Goal: Task Accomplishment & Management: Complete application form

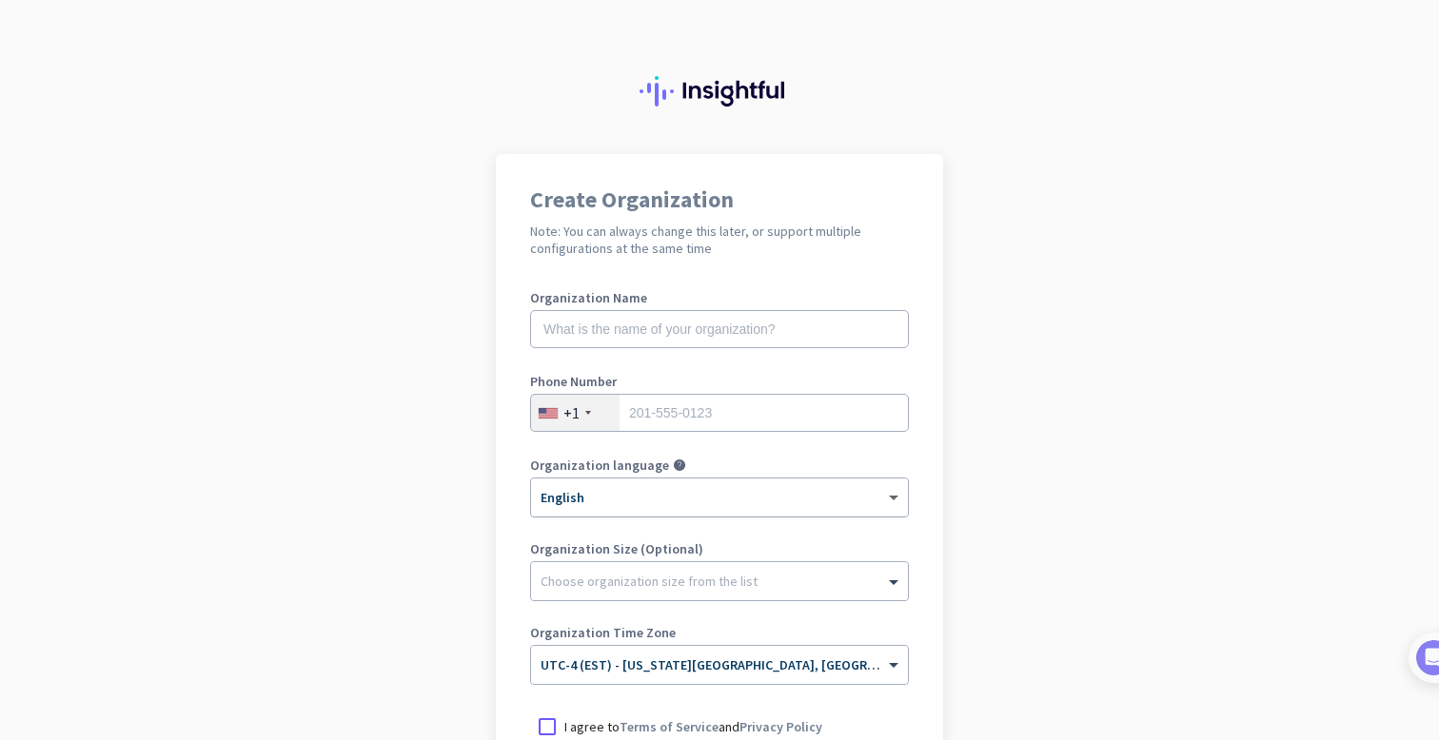
scroll to position [238, 0]
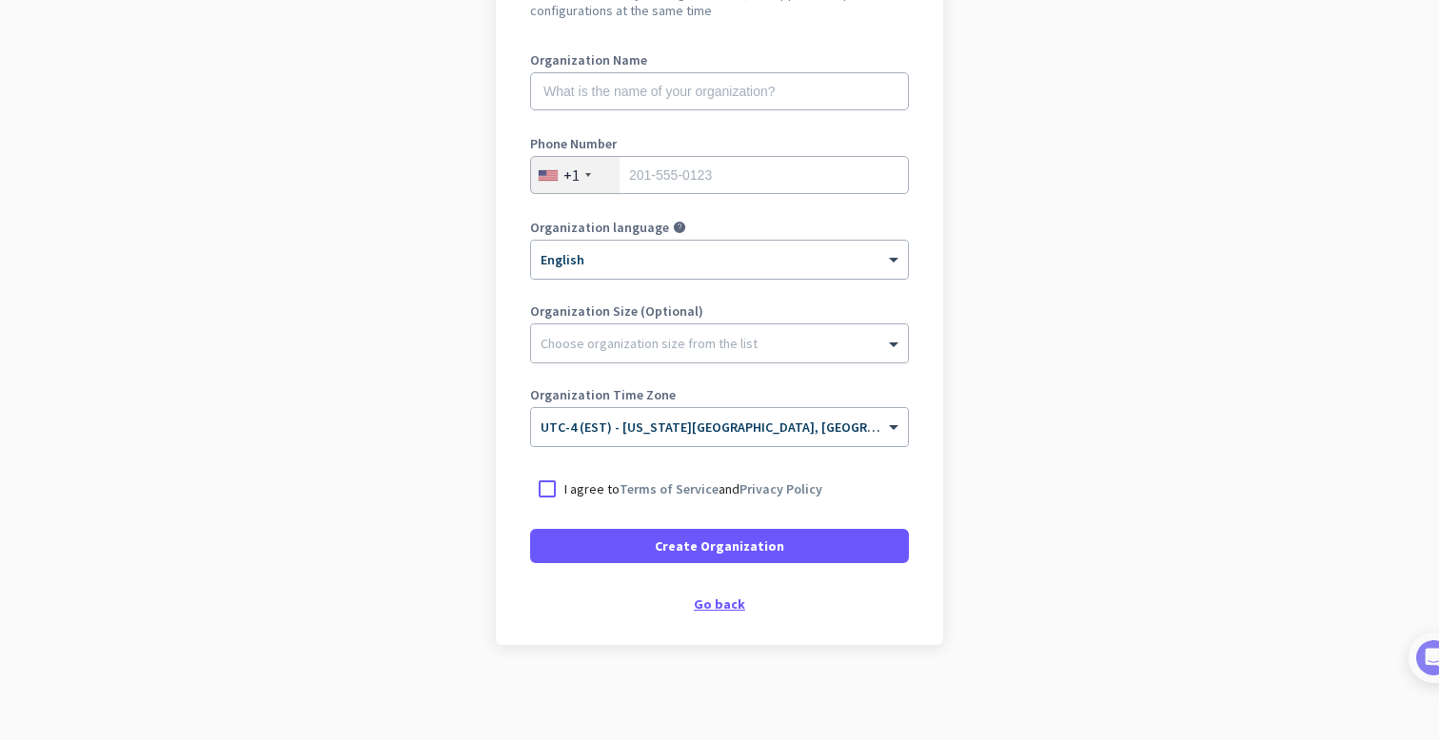
click at [717, 600] on div "Go back" at bounding box center [719, 603] width 379 height 13
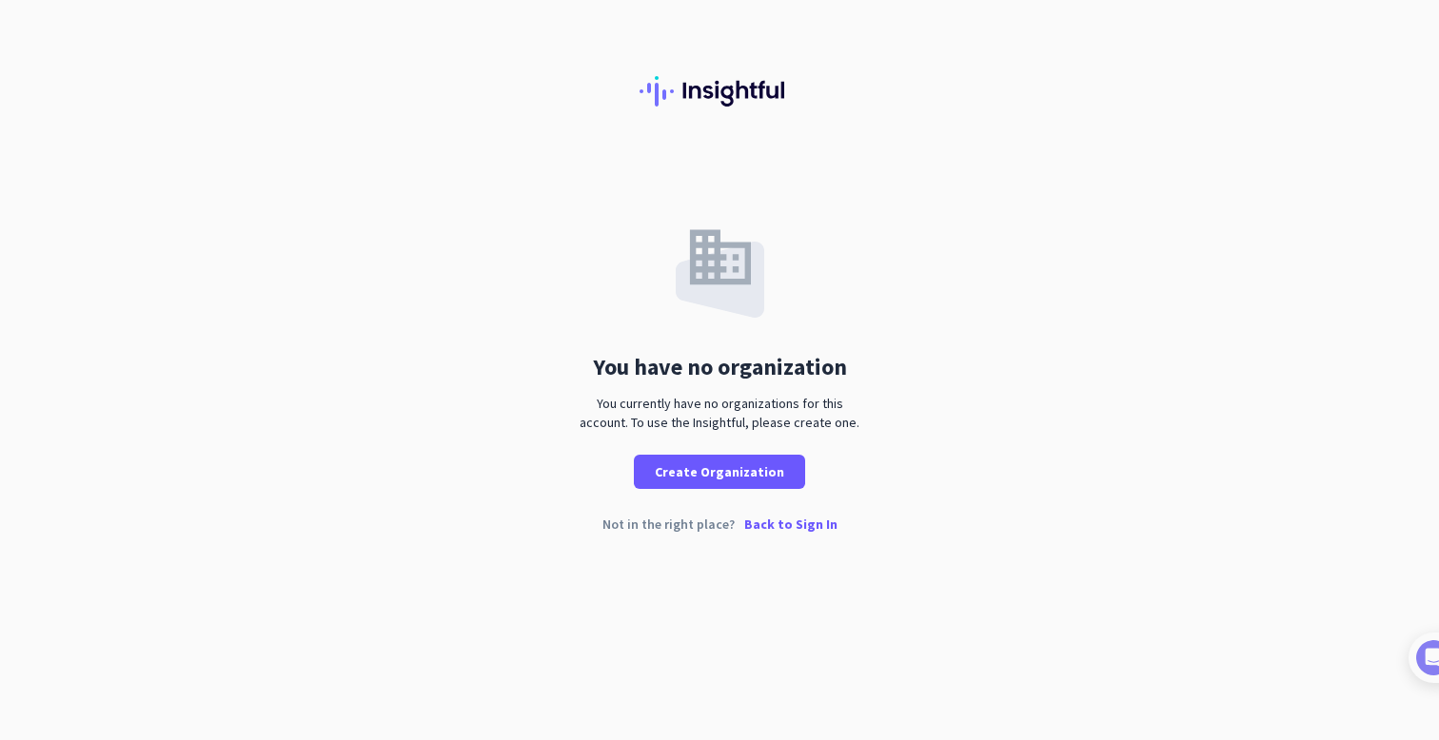
click at [765, 528] on p "Back to Sign In" at bounding box center [790, 524] width 93 height 13
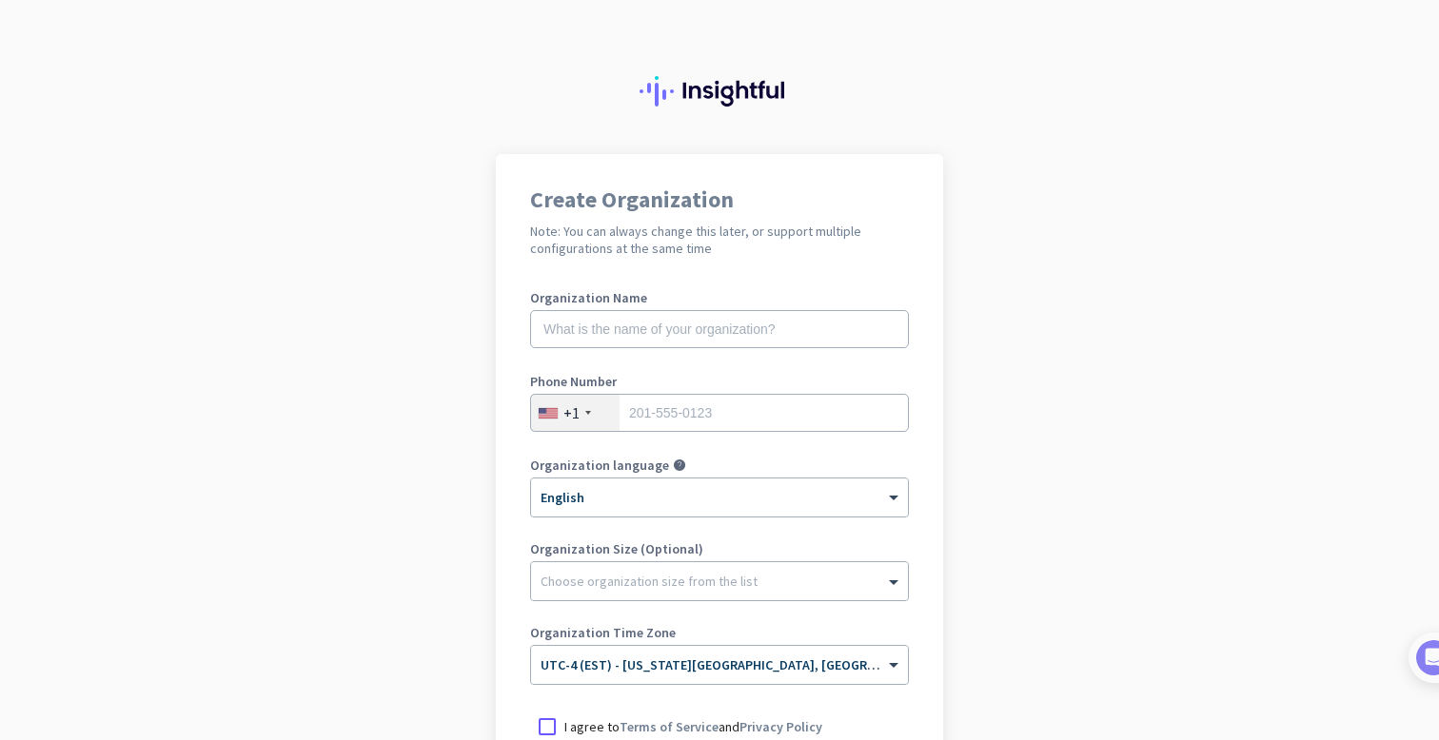
scroll to position [238, 0]
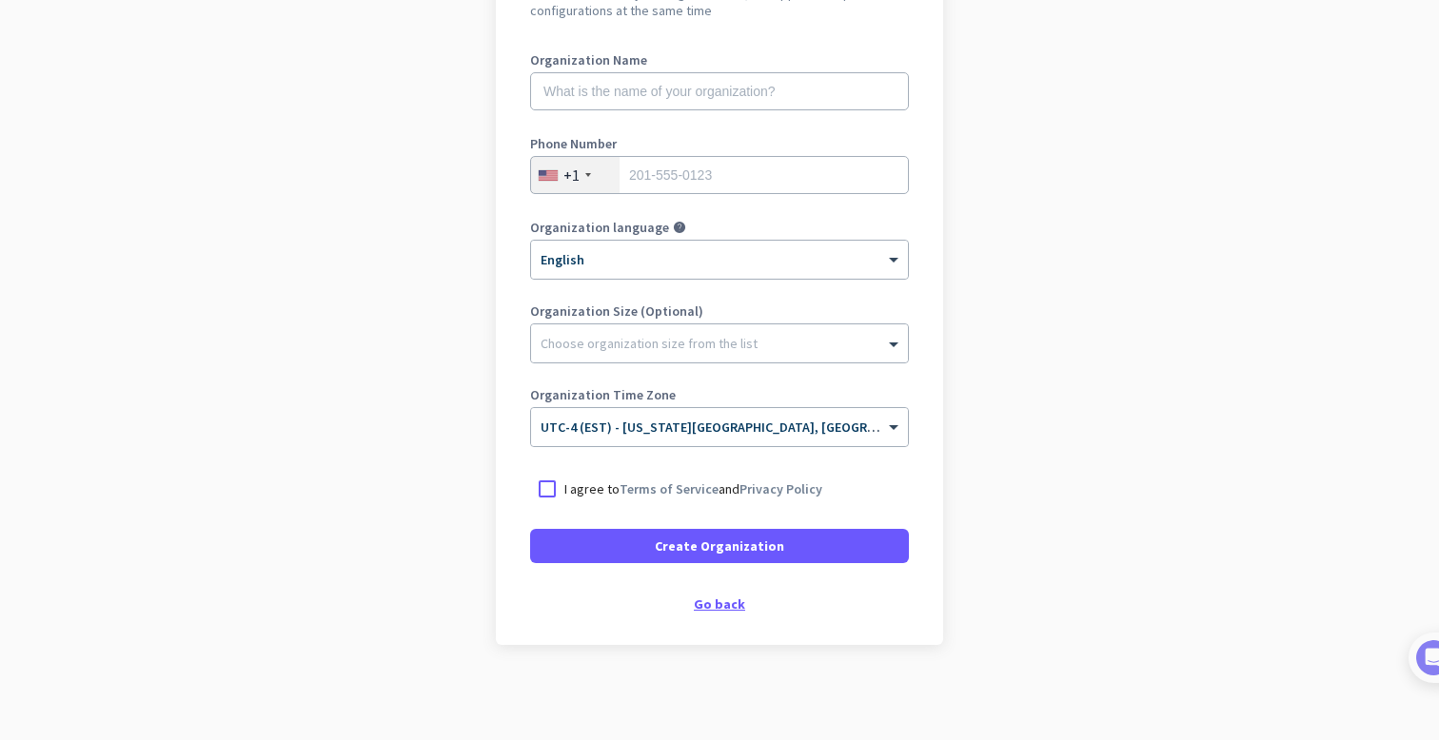
click at [715, 606] on div "Go back" at bounding box center [719, 603] width 379 height 13
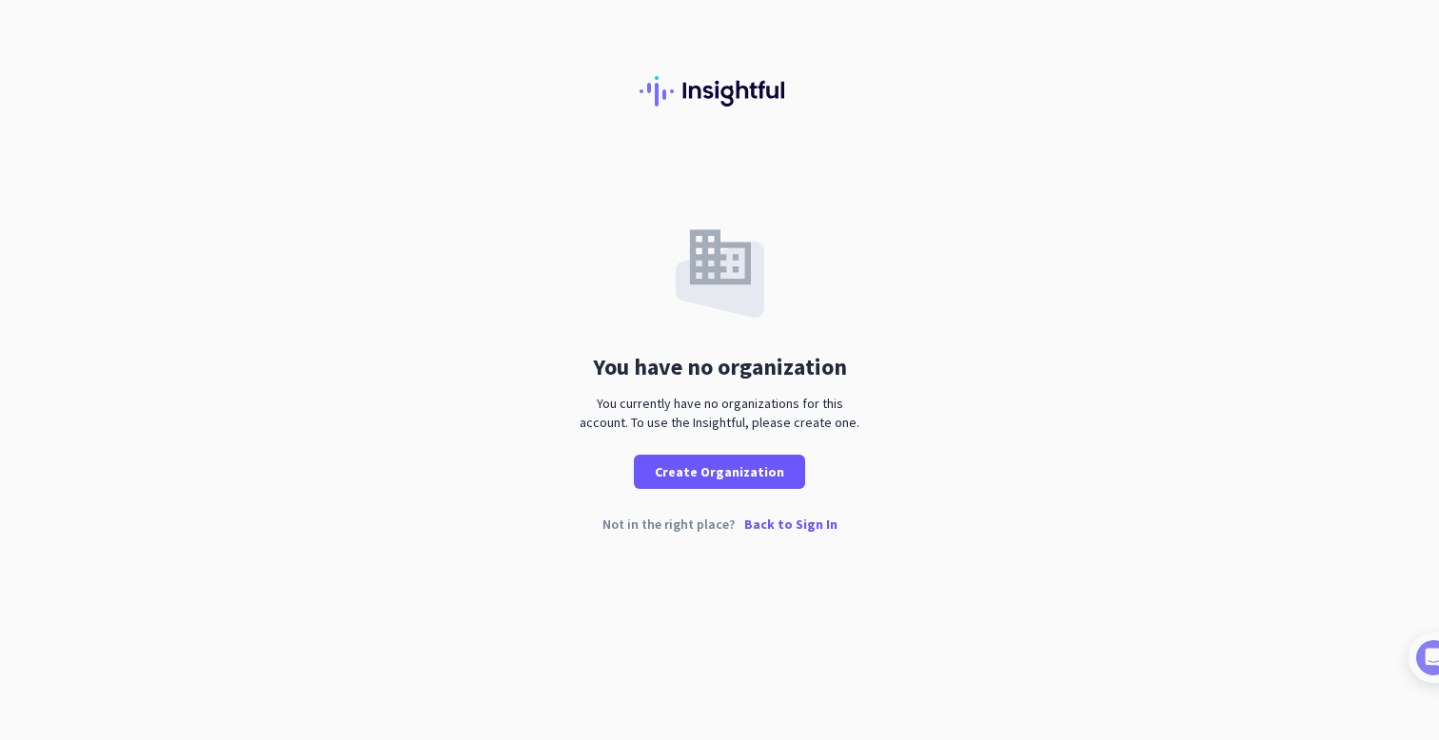
click at [814, 539] on div "Not in the right place? Back to Sign In" at bounding box center [719, 540] width 1439 height 44
click at [807, 531] on p "Back to Sign In" at bounding box center [790, 524] width 93 height 13
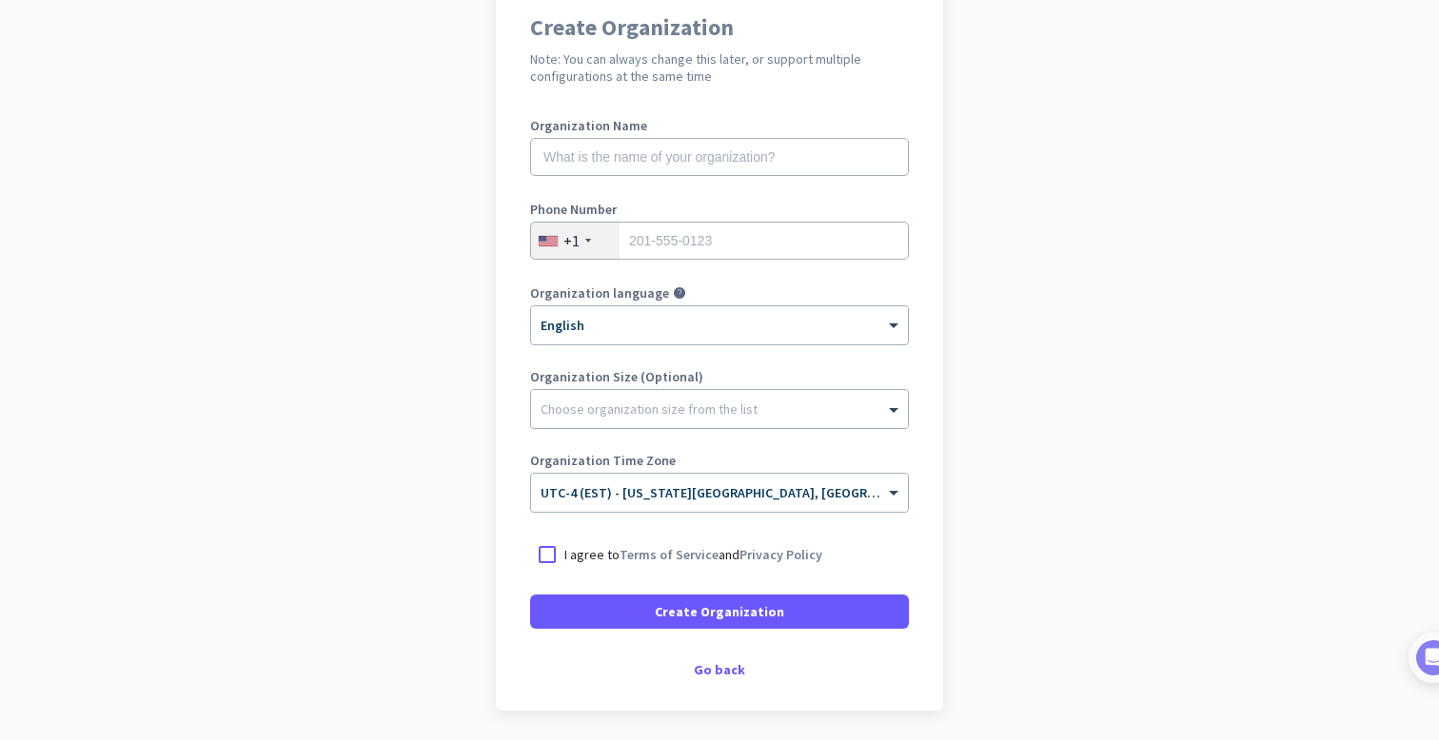
scroll to position [225, 0]
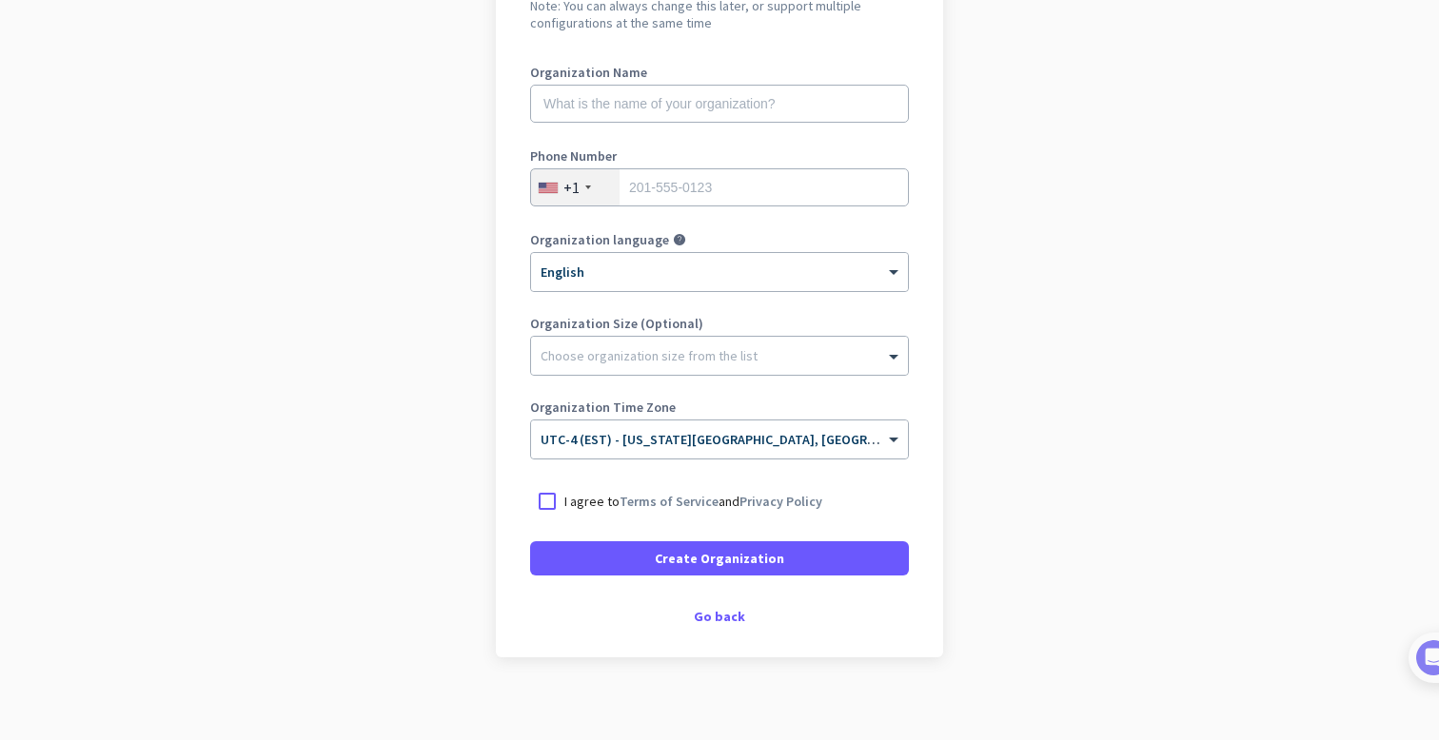
click at [721, 607] on div "Create Organization Note: You can always change this later, or support multiple…" at bounding box center [719, 293] width 447 height 729
click at [728, 621] on div "Go back" at bounding box center [719, 616] width 379 height 13
